Goal: Task Accomplishment & Management: Complete application form

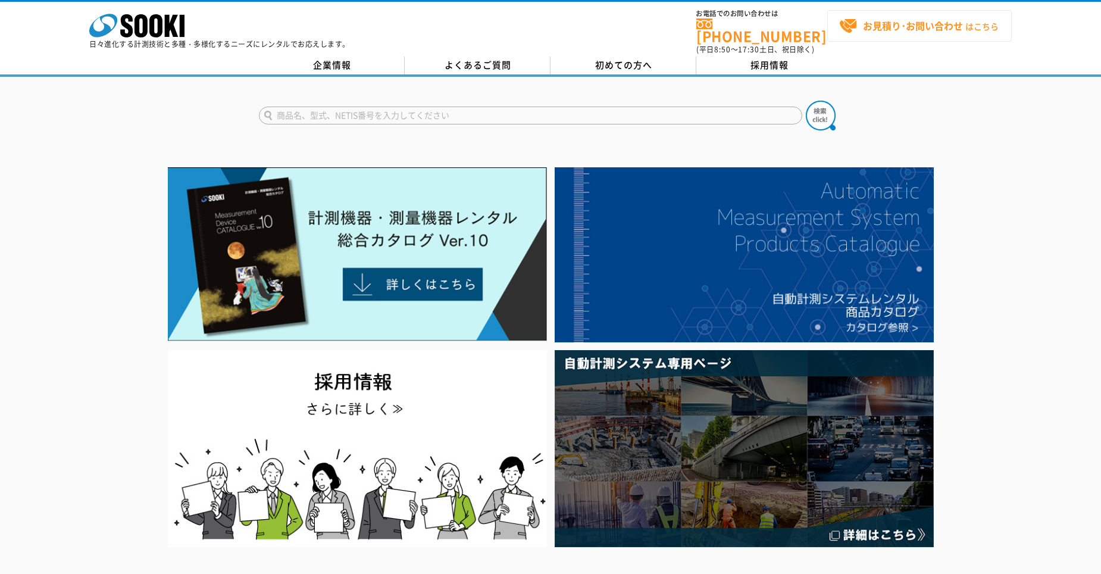
click at [505, 27] on strong "お見積り･お問い合わせ" at bounding box center [913, 25] width 100 height 14
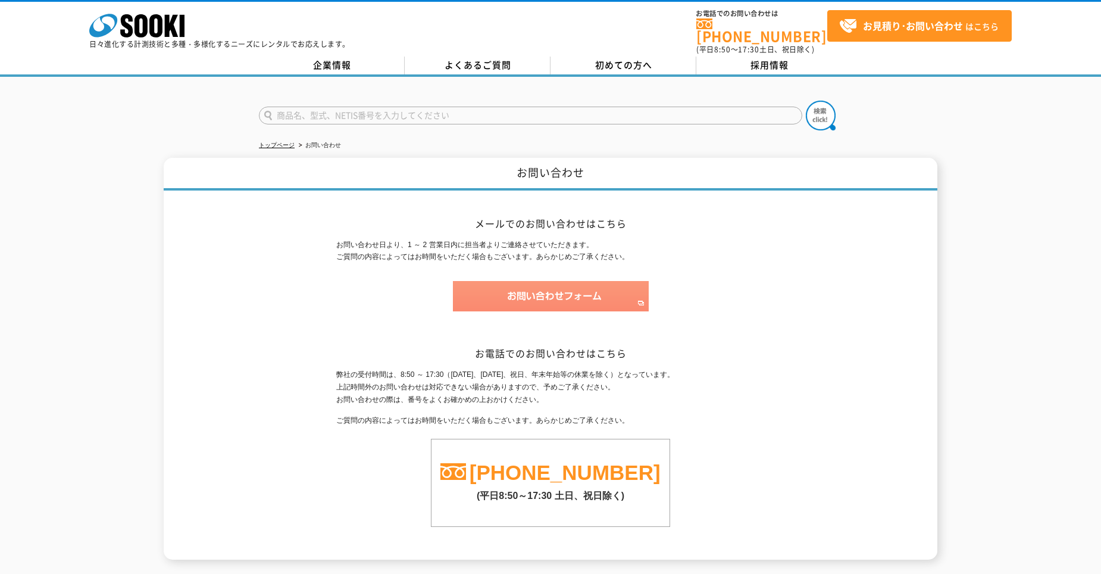
click at [612, 288] on img at bounding box center [551, 296] width 196 height 30
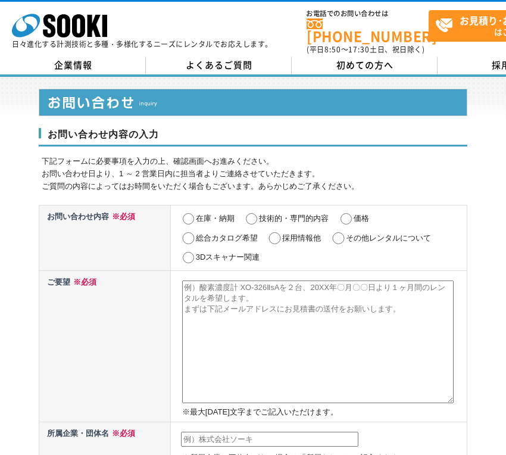
click at [340, 232] on input "その他レンタルについて" at bounding box center [338, 238] width 15 height 12
radio input "true"
paste textarea ""lo　ipsumdolo sitametconsectet。adip、elitseddoeiusmodtemporincididuntutlabo、etdo…"
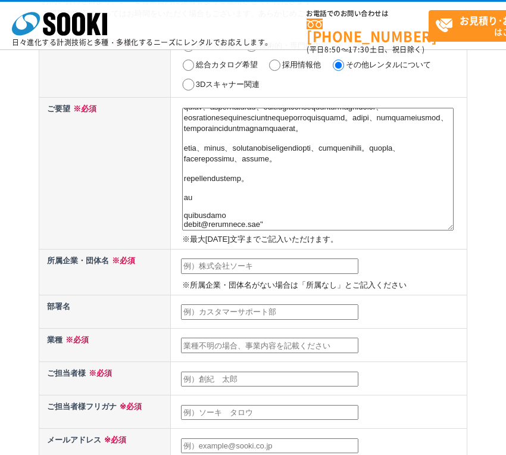
scroll to position [119, 0]
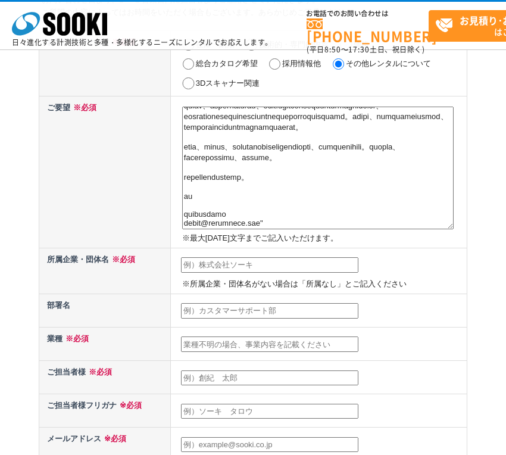
type textarea ""lo　ipsumdolo sitametconsectet。adip、elitseddoeiusmodtemporincididuntutlabo、etdo…"
paste input "そっとケア運営局"
type input "そっとケア運営局"
paste input "人事・広報・総務"
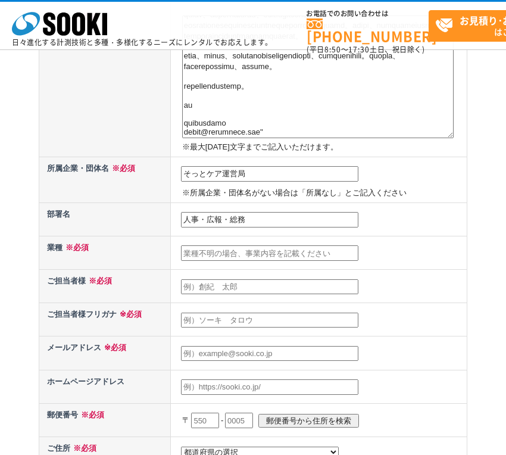
scroll to position [238, 0]
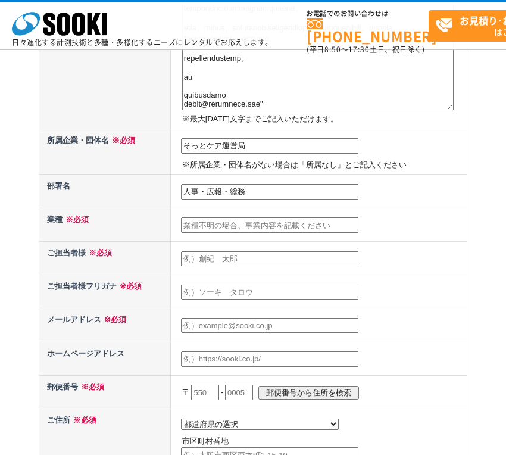
type input "人事・広報・総務"
click at [342, 222] on input "text" at bounding box center [269, 224] width 177 height 15
